Goal: Entertainment & Leisure: Consume media (video, audio)

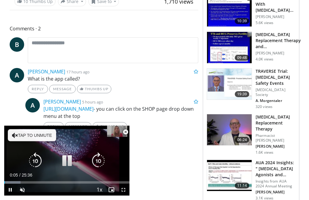
scroll to position [210, 0]
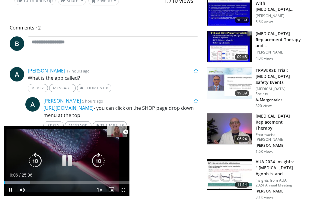
click at [12, 151] on div "10 seconds Tap to unmute" at bounding box center [66, 161] width 125 height 70
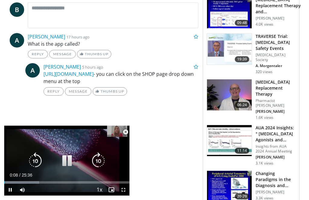
scroll to position [245, 0]
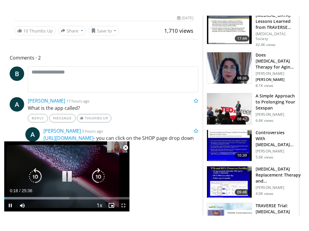
scroll to position [90, 0]
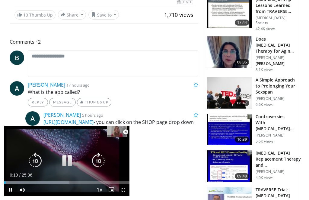
click at [97, 162] on icon "Video Player" at bounding box center [98, 161] width 17 height 17
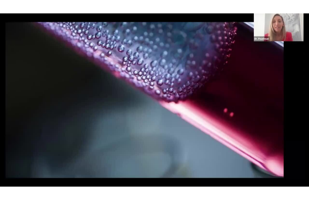
scroll to position [0, 0]
